Goal: Information Seeking & Learning: Check status

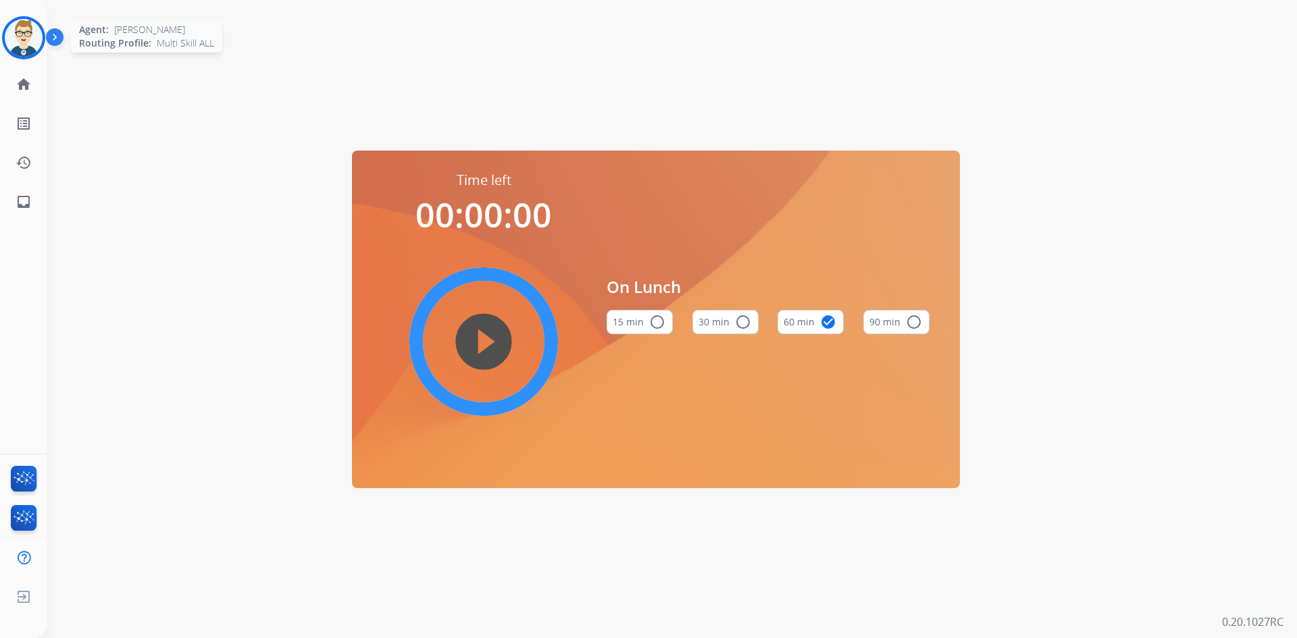
click at [18, 45] on img at bounding box center [24, 38] width 38 height 38
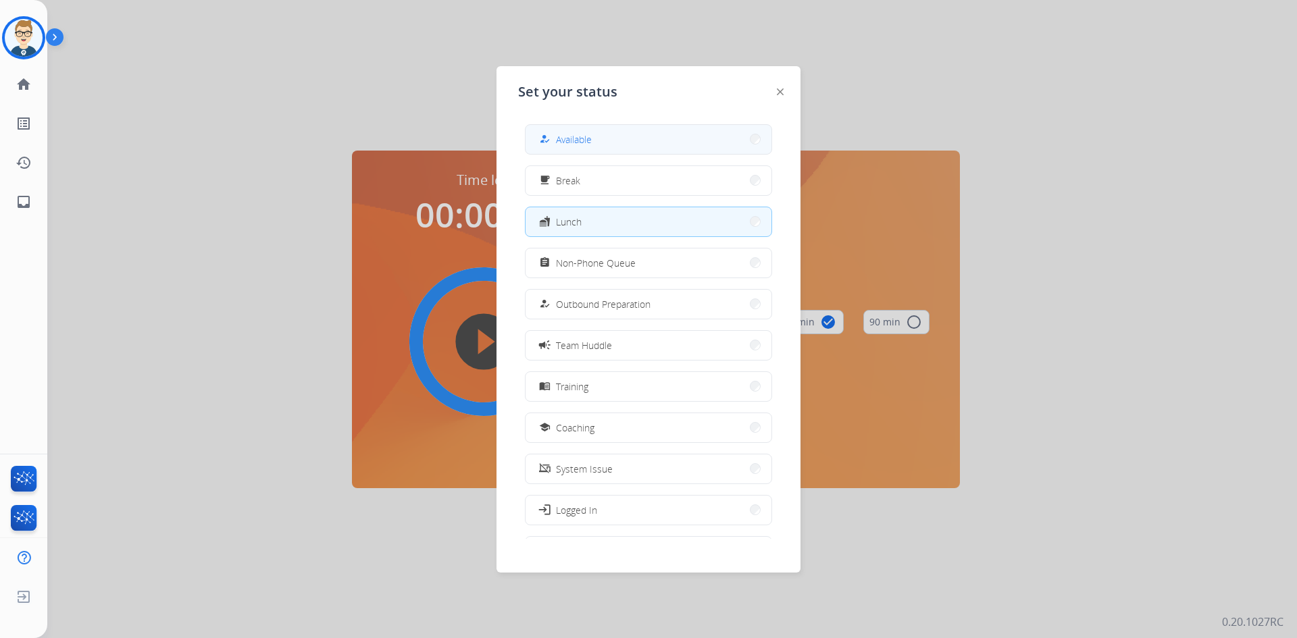
click at [575, 138] on span "Available" at bounding box center [574, 139] width 36 height 14
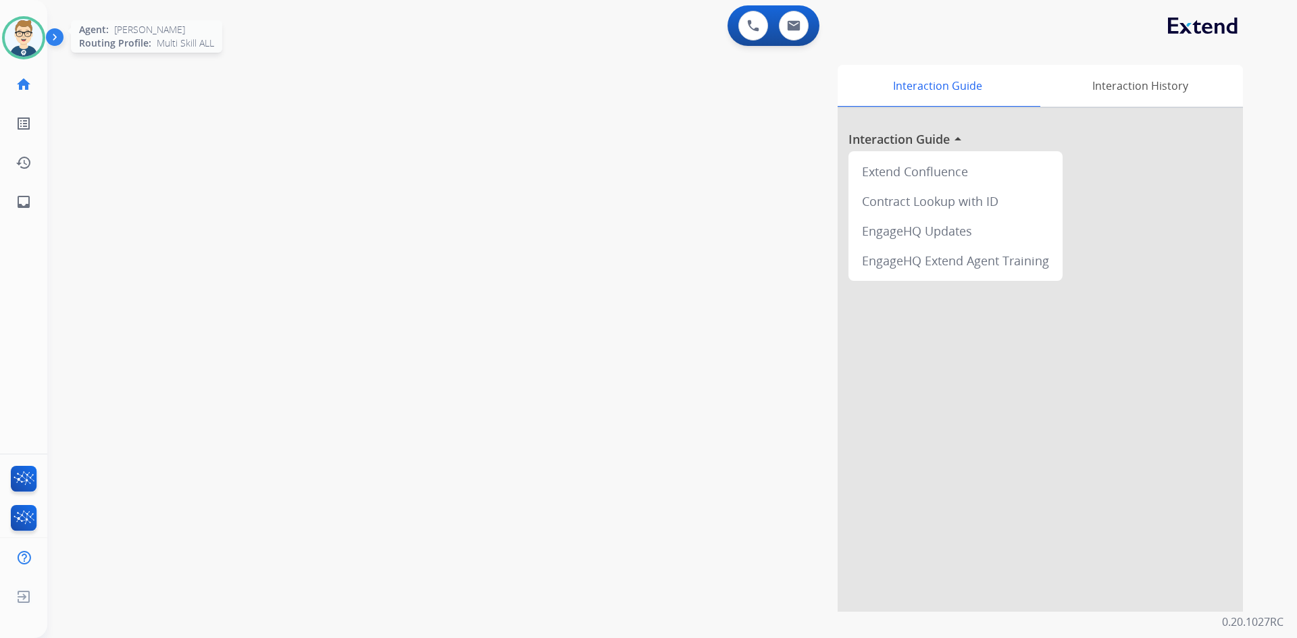
click at [28, 40] on img at bounding box center [24, 38] width 38 height 38
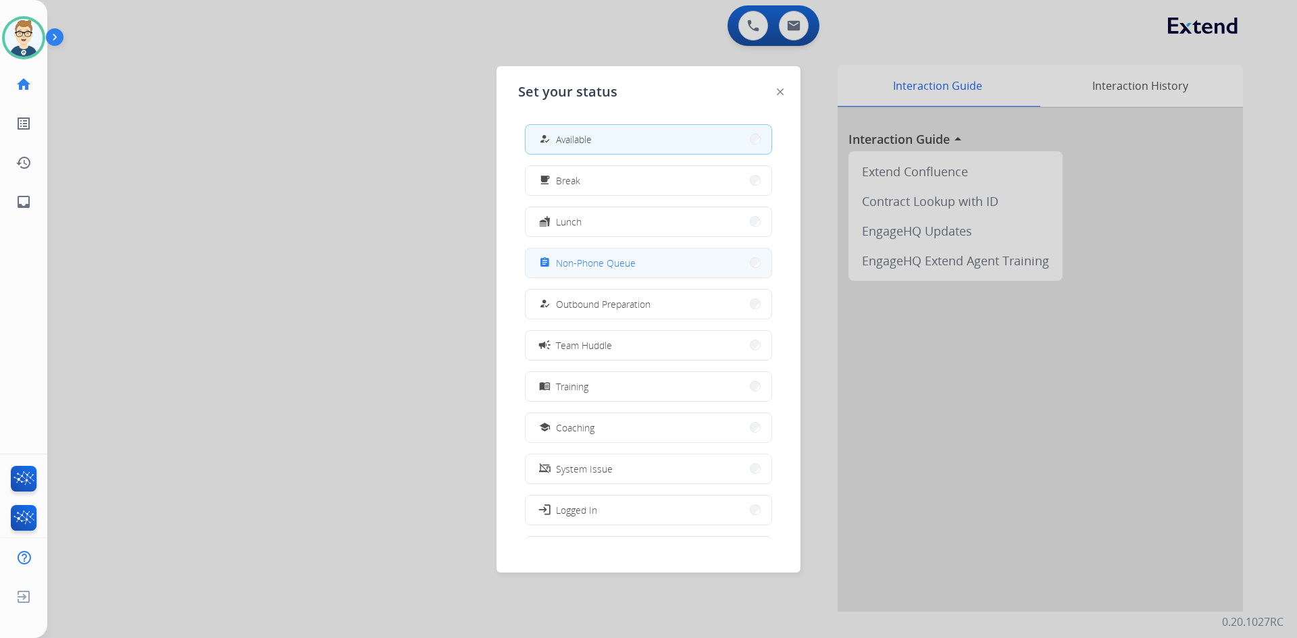
click at [600, 266] on span "Non-Phone Queue" at bounding box center [596, 263] width 80 height 14
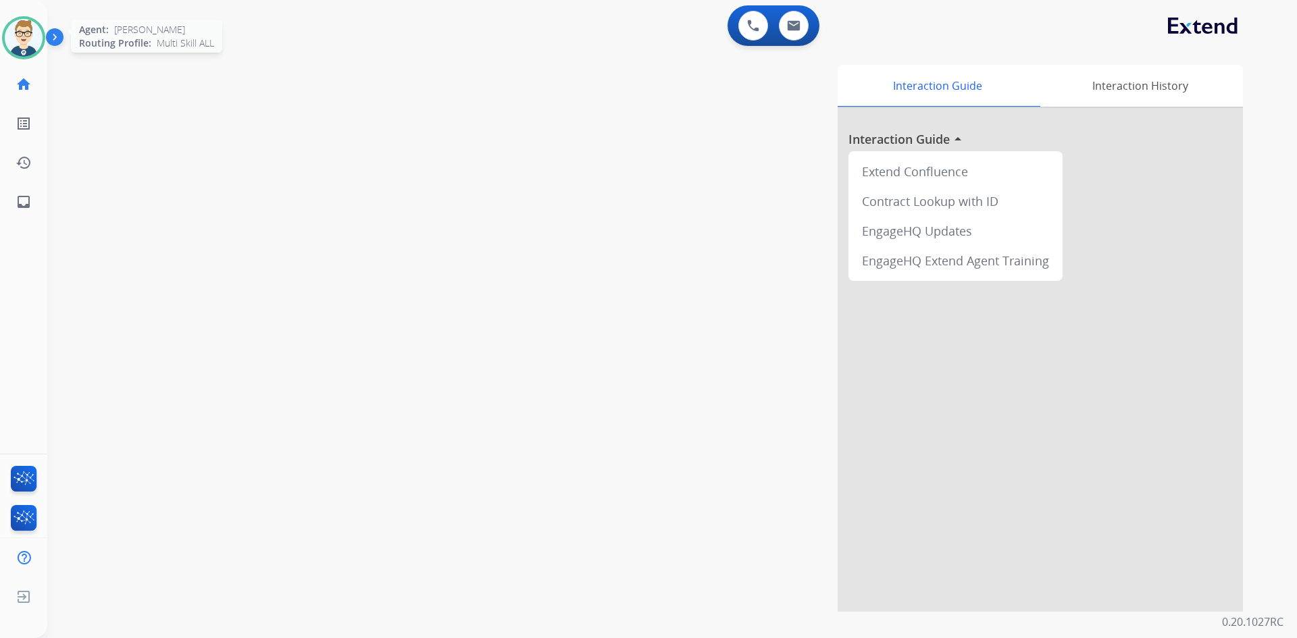
click at [28, 39] on img at bounding box center [24, 38] width 38 height 38
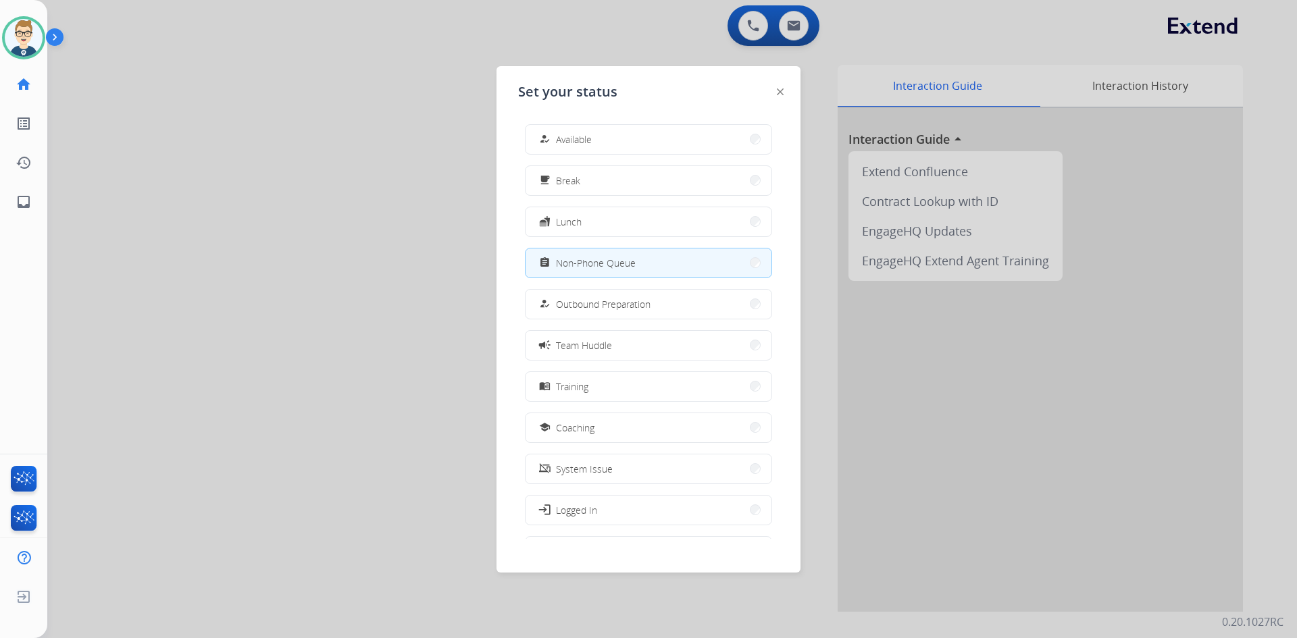
click at [749, 20] on div at bounding box center [648, 319] width 1297 height 638
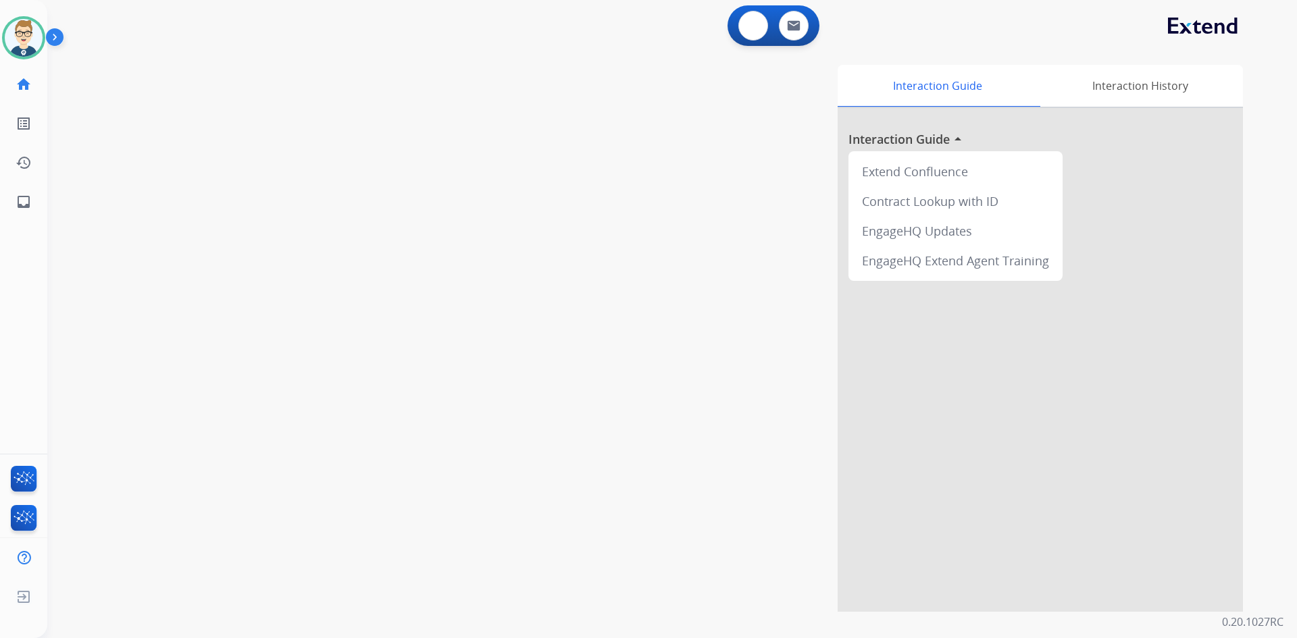
click at [749, 20] on img at bounding box center [753, 26] width 12 height 12
click at [745, 30] on button at bounding box center [753, 26] width 30 height 30
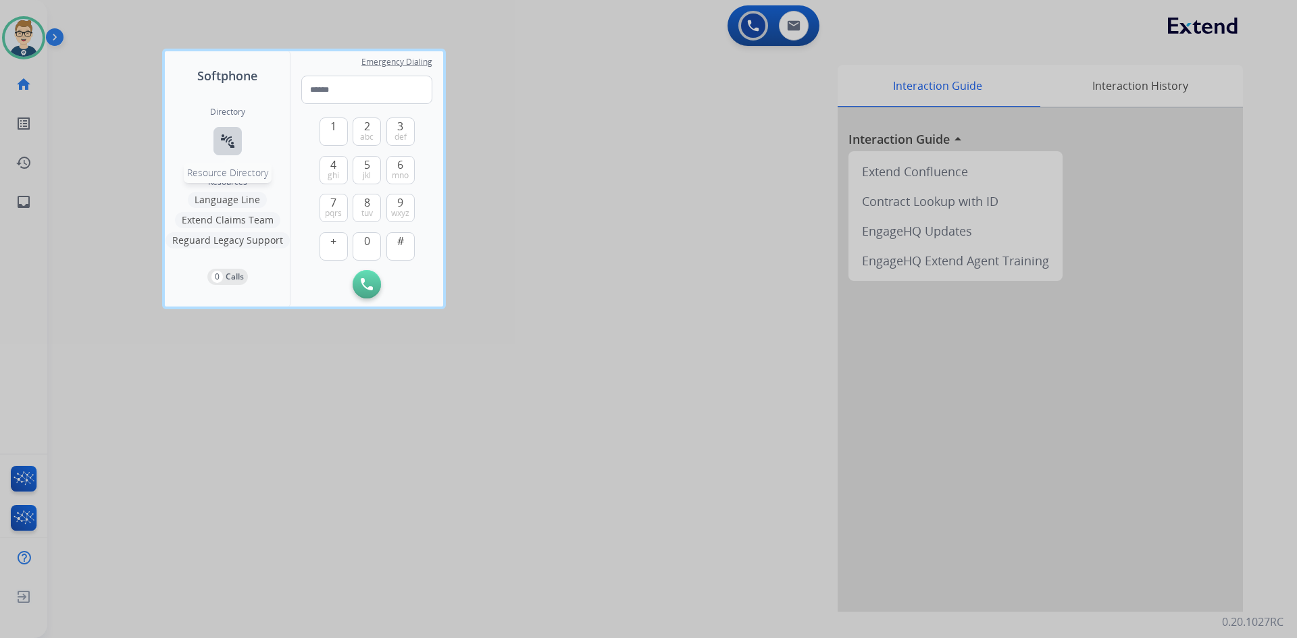
click at [226, 138] on mat-icon "connect_without_contact" at bounding box center [228, 141] width 16 height 16
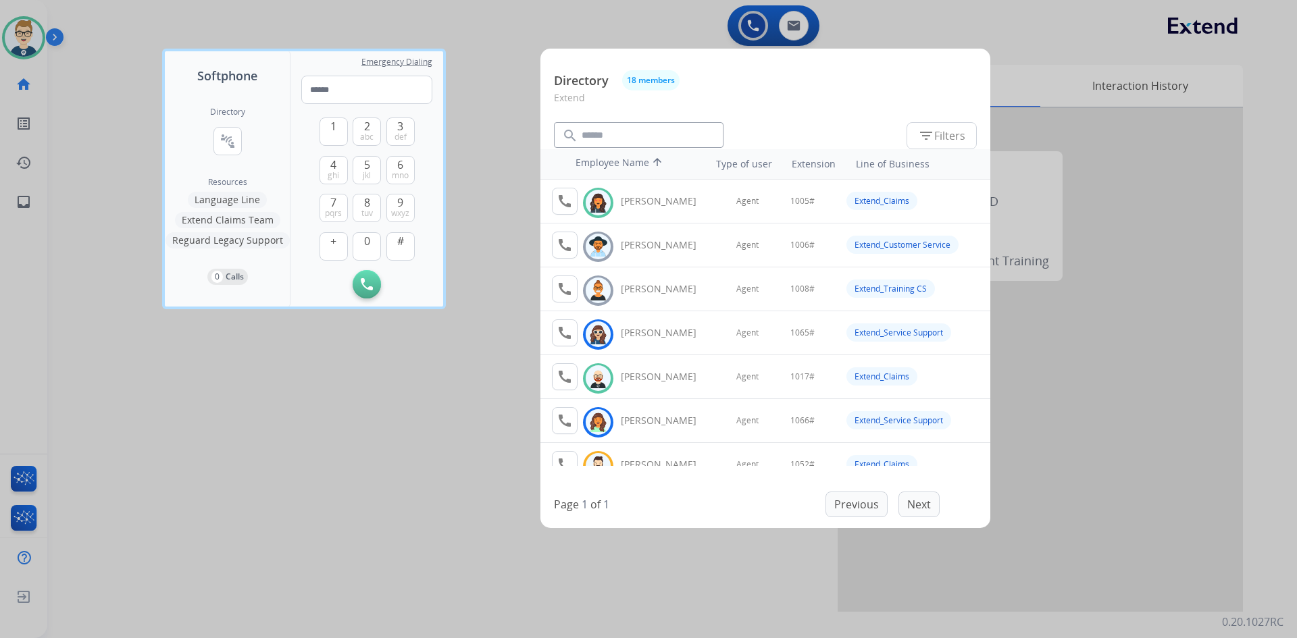
click at [424, 508] on div at bounding box center [648, 319] width 1297 height 638
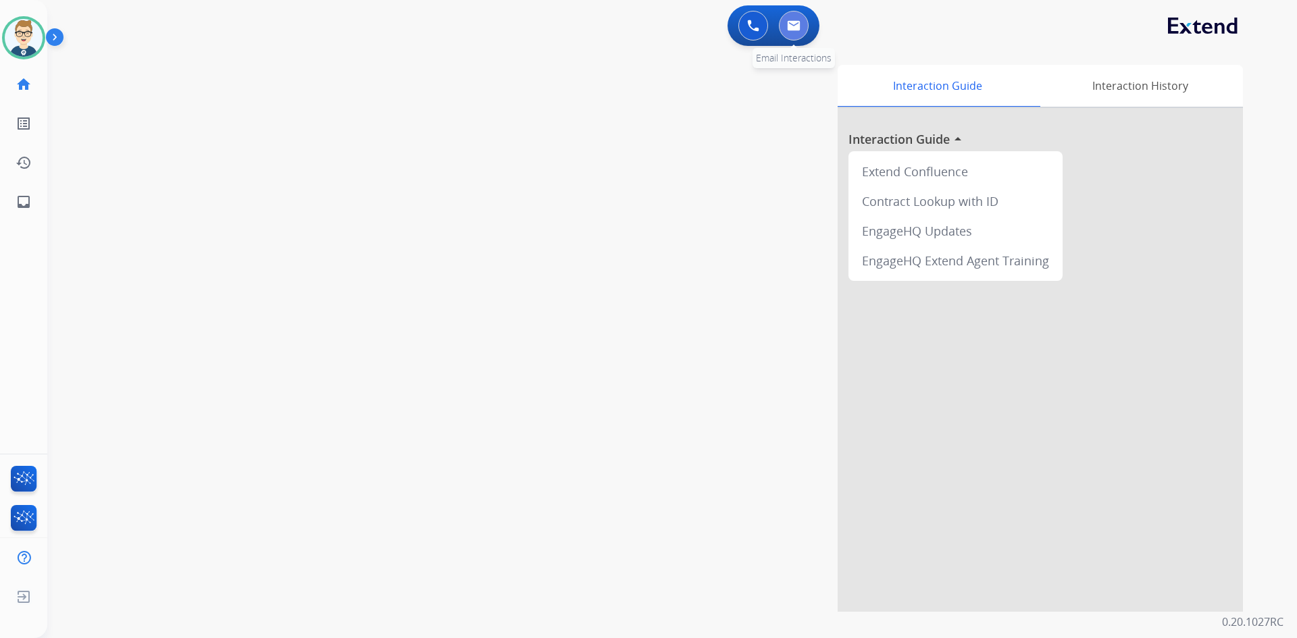
click at [798, 26] on img at bounding box center [794, 25] width 14 height 11
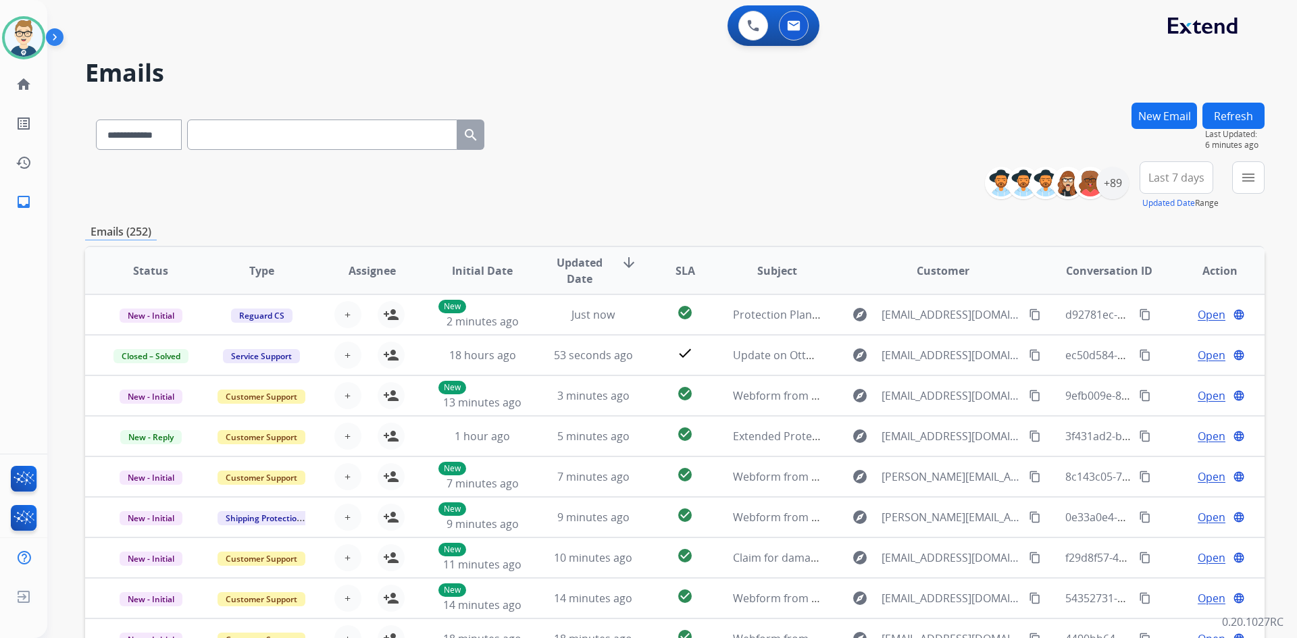
click at [272, 129] on input "text" at bounding box center [322, 135] width 270 height 30
paste input "**********"
type input "**********"
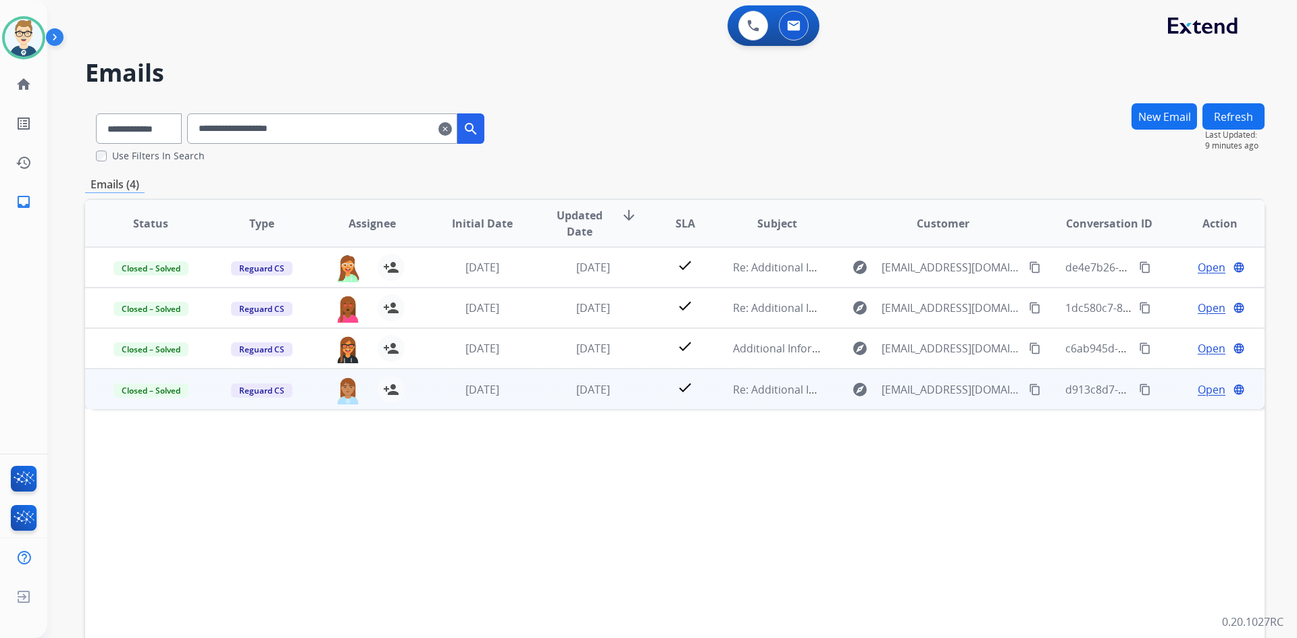
click at [1210, 389] on span "Open" at bounding box center [1212, 390] width 28 height 16
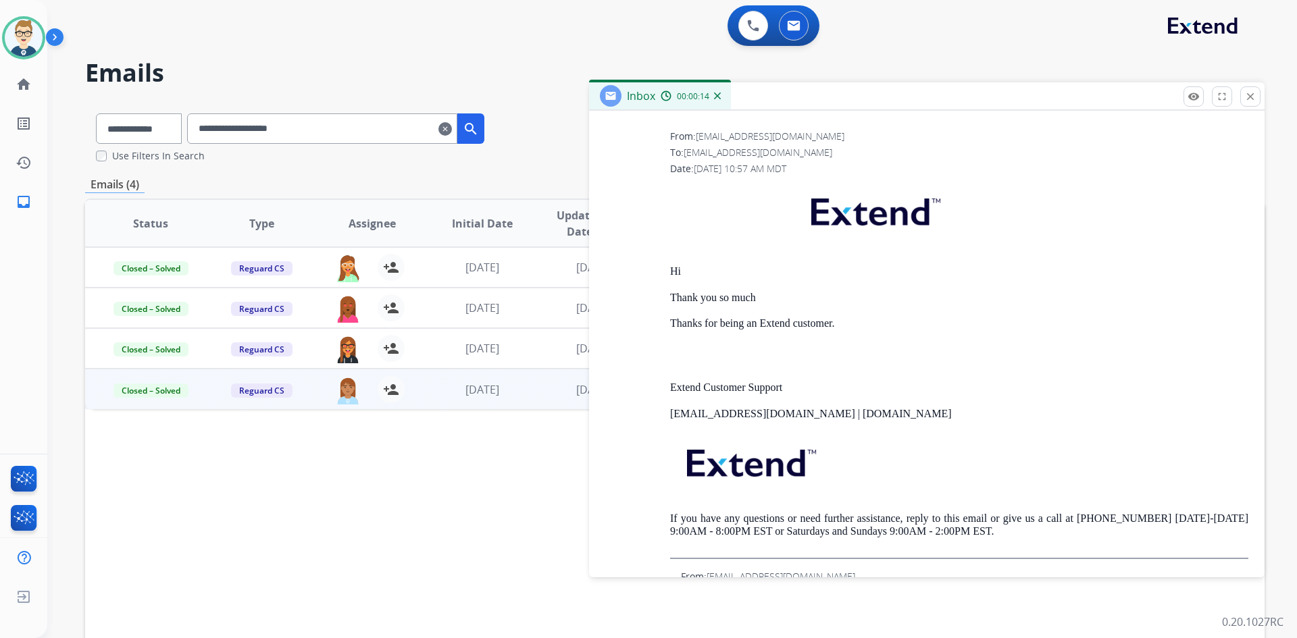
scroll to position [1689, 0]
click at [1244, 94] on mat-icon "close" at bounding box center [1250, 97] width 12 height 12
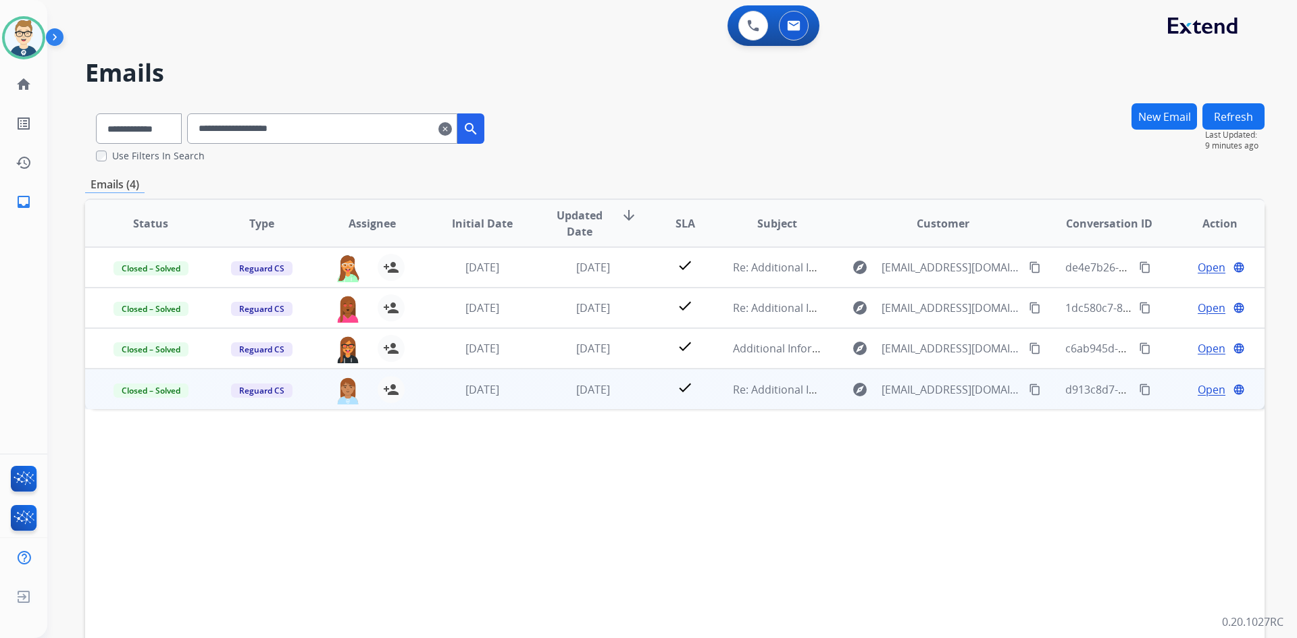
click at [1198, 389] on span "Open" at bounding box center [1212, 390] width 28 height 16
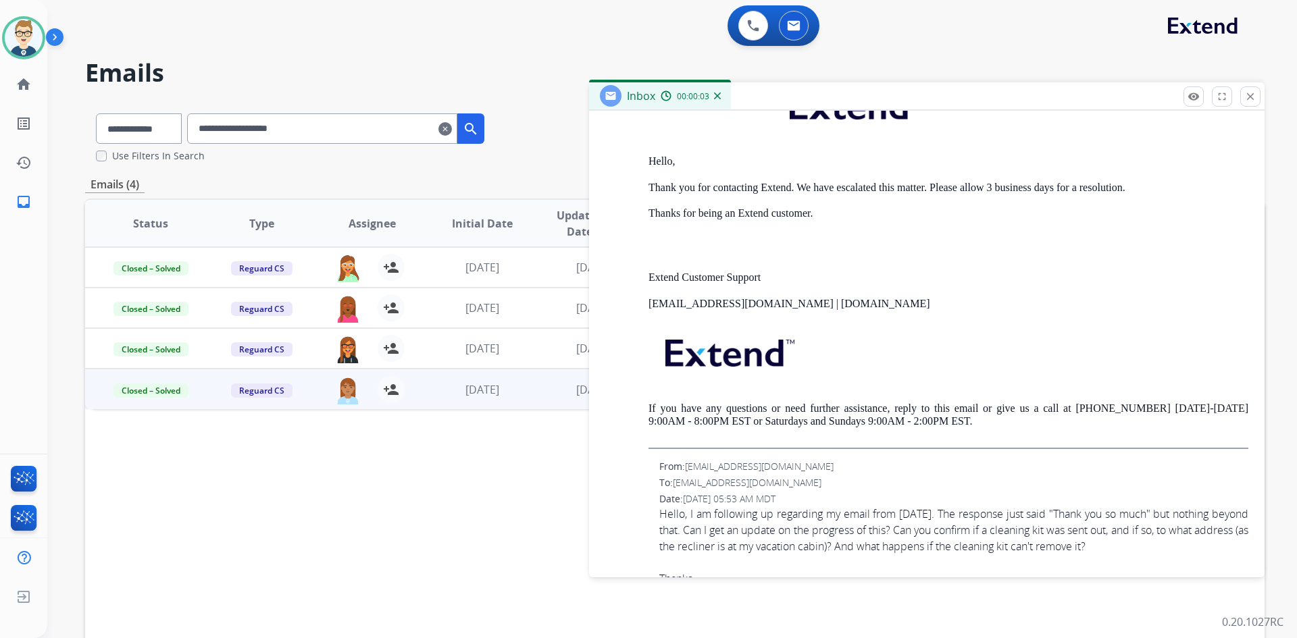
scroll to position [1216, 0]
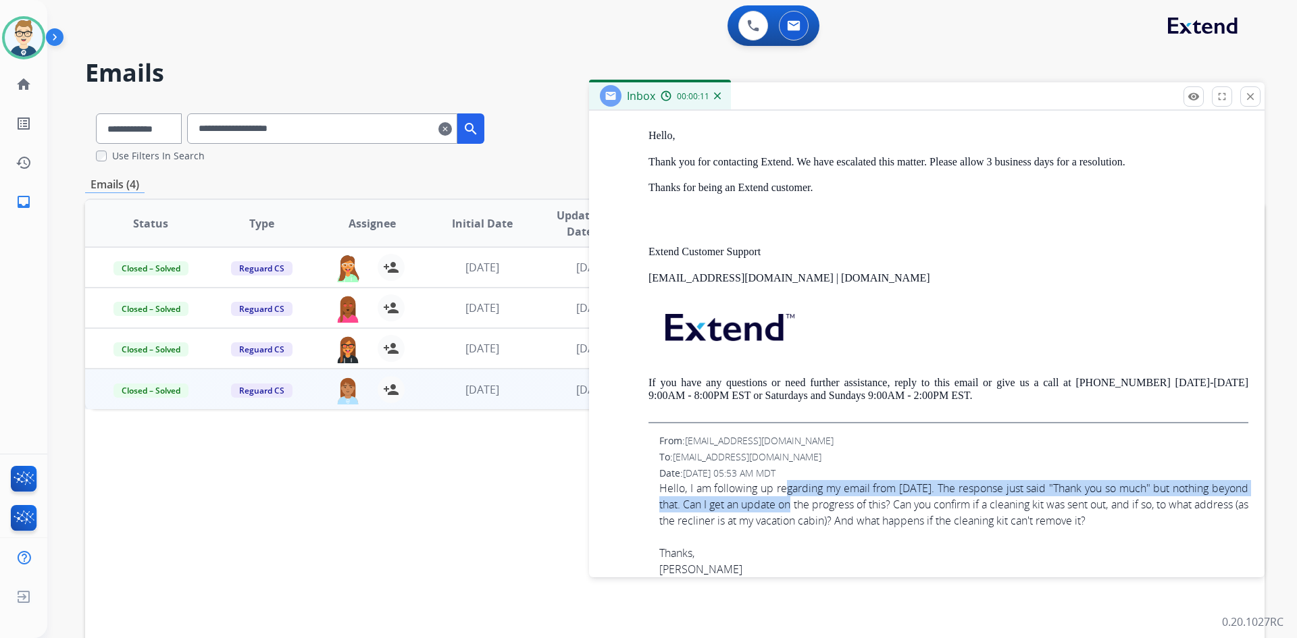
drag, startPoint x: 785, startPoint y: 492, endPoint x: 812, endPoint y: 511, distance: 33.4
click at [812, 511] on div "Hello, I am following up regarding my email from [DATE]. The response just said…" at bounding box center [953, 528] width 589 height 97
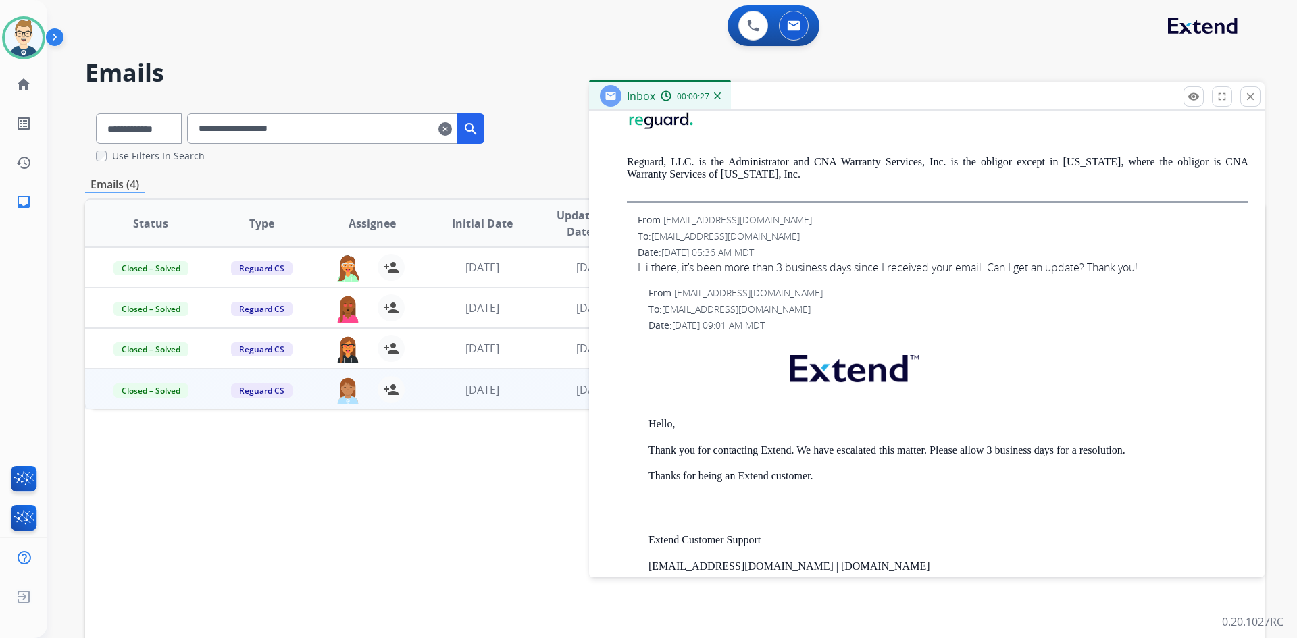
scroll to position [878, 0]
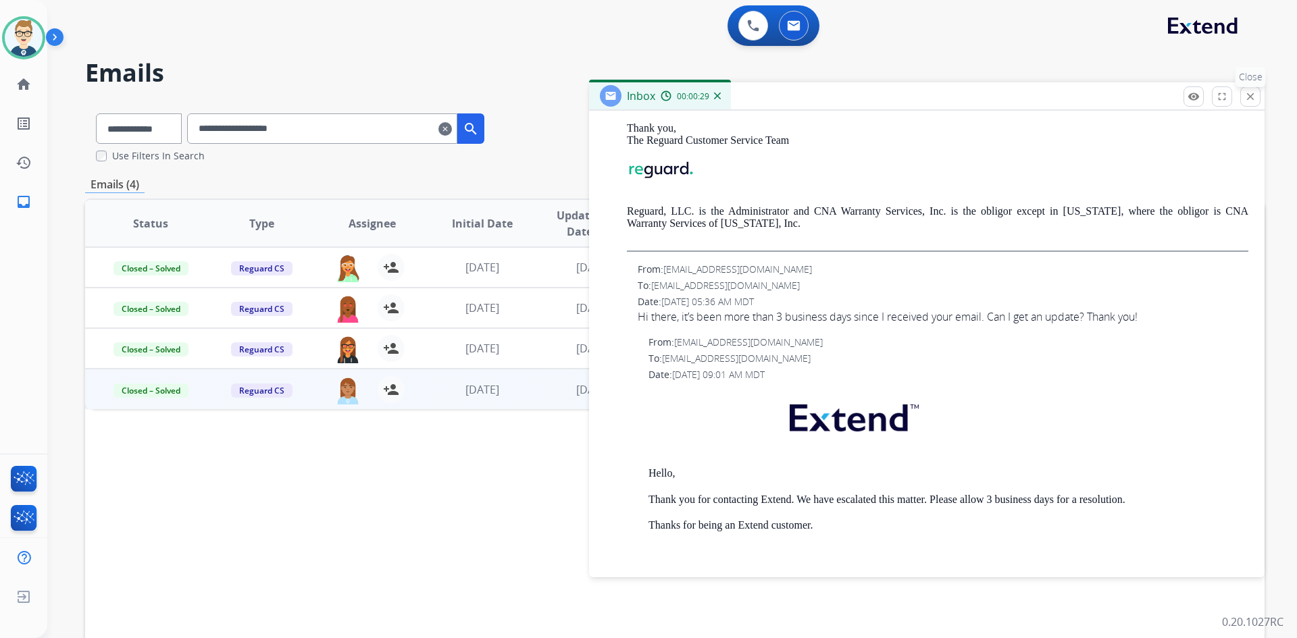
click at [1254, 97] on mat-icon "close" at bounding box center [1250, 97] width 12 height 12
